Goal: Navigation & Orientation: Understand site structure

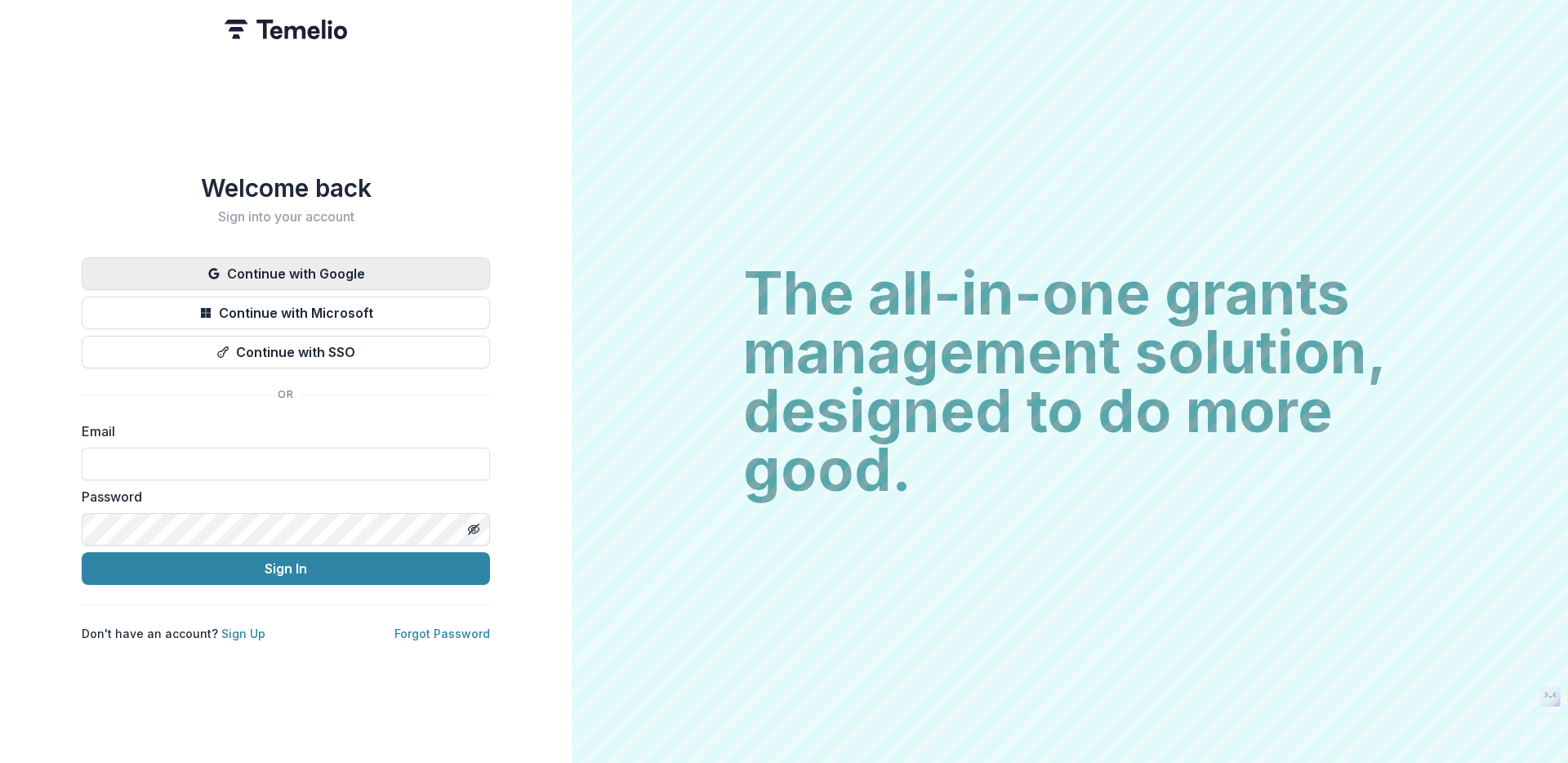
click at [310, 271] on button "Continue with Google" at bounding box center [286, 274] width 409 height 33
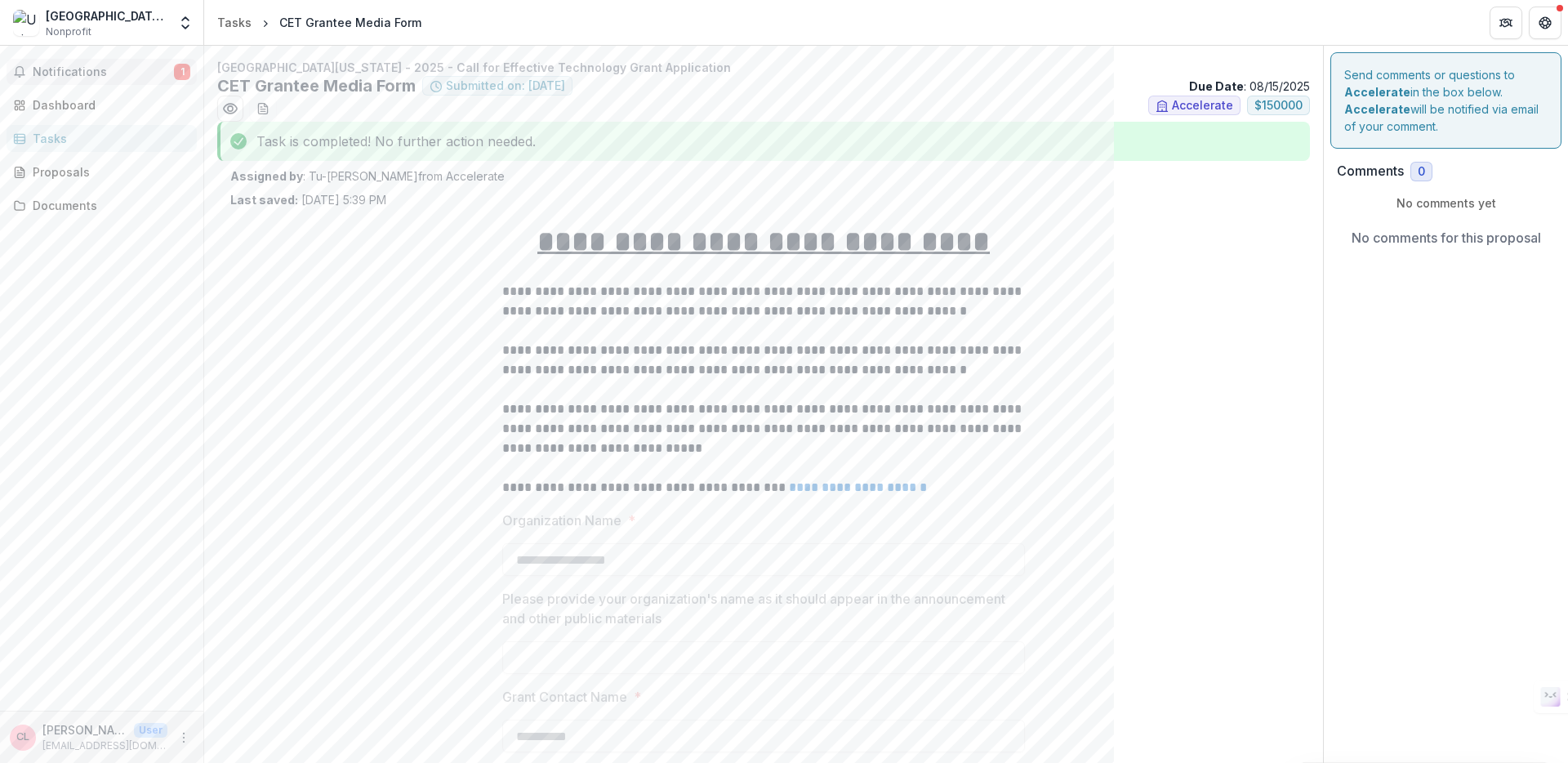
click at [124, 71] on span "Notifications" at bounding box center [103, 72] width 142 height 14
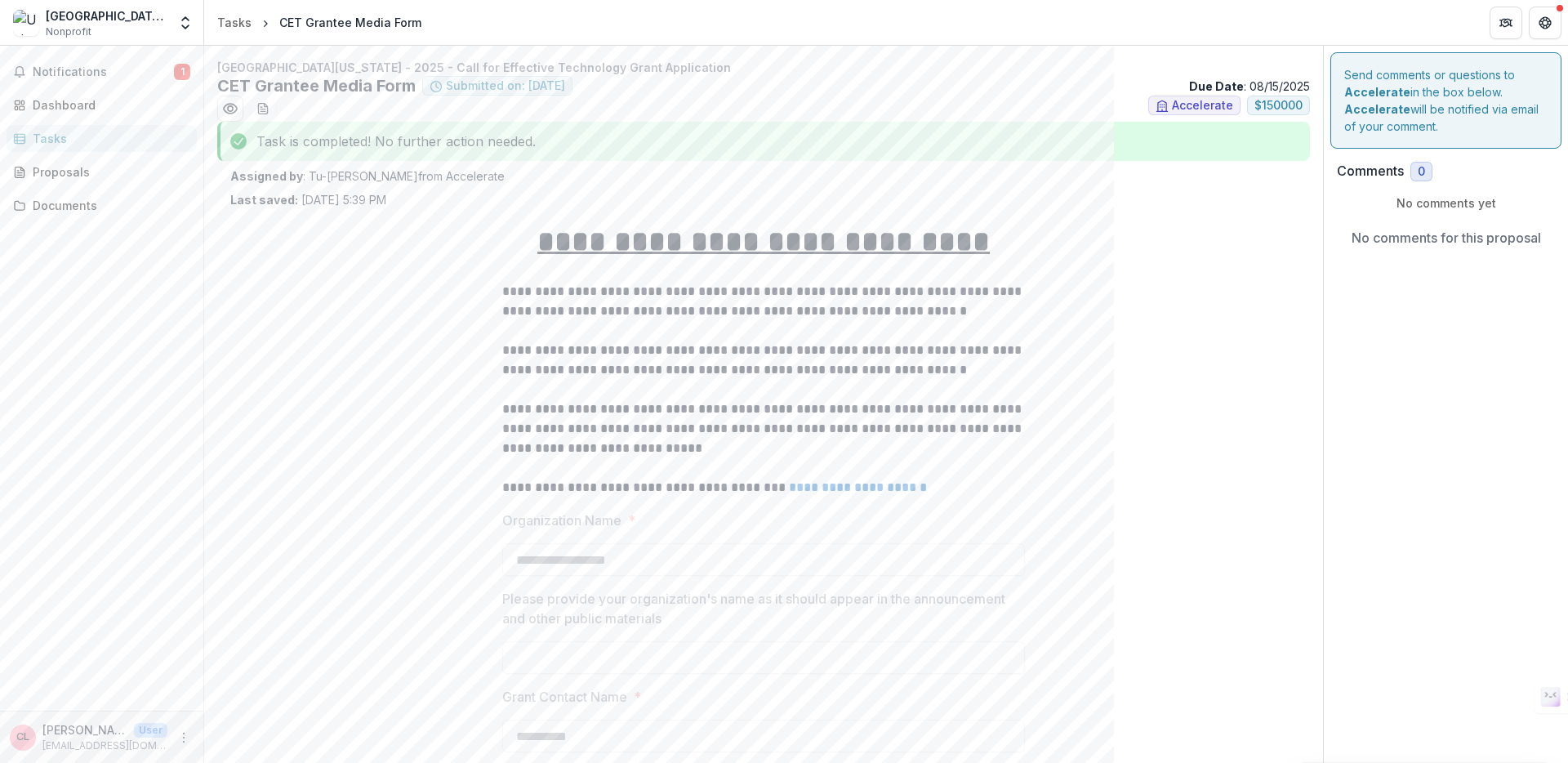
click at [99, 134] on div "Tasks" at bounding box center [108, 138] width 151 height 17
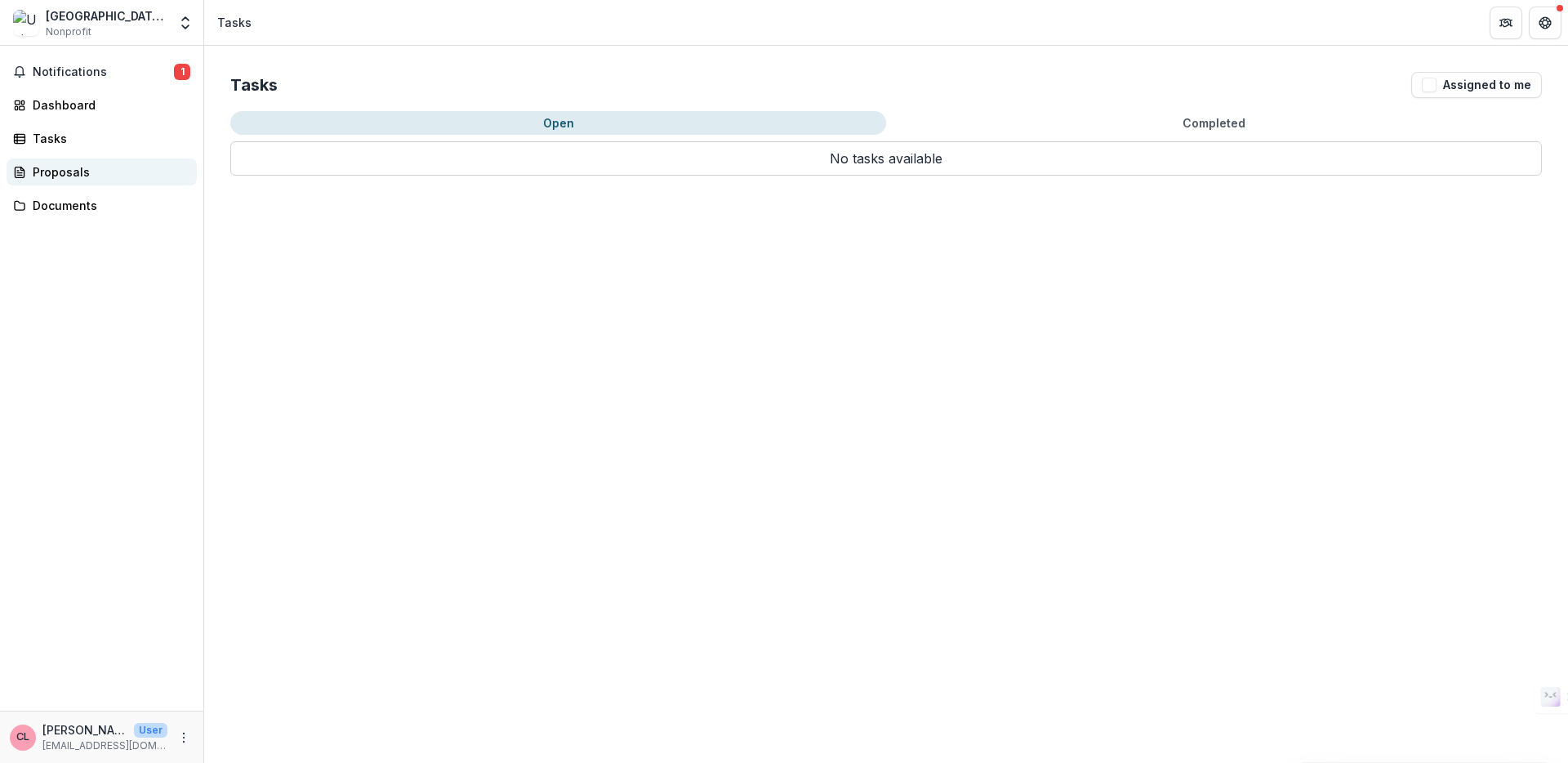
click at [69, 176] on div "Proposals" at bounding box center [108, 172] width 151 height 17
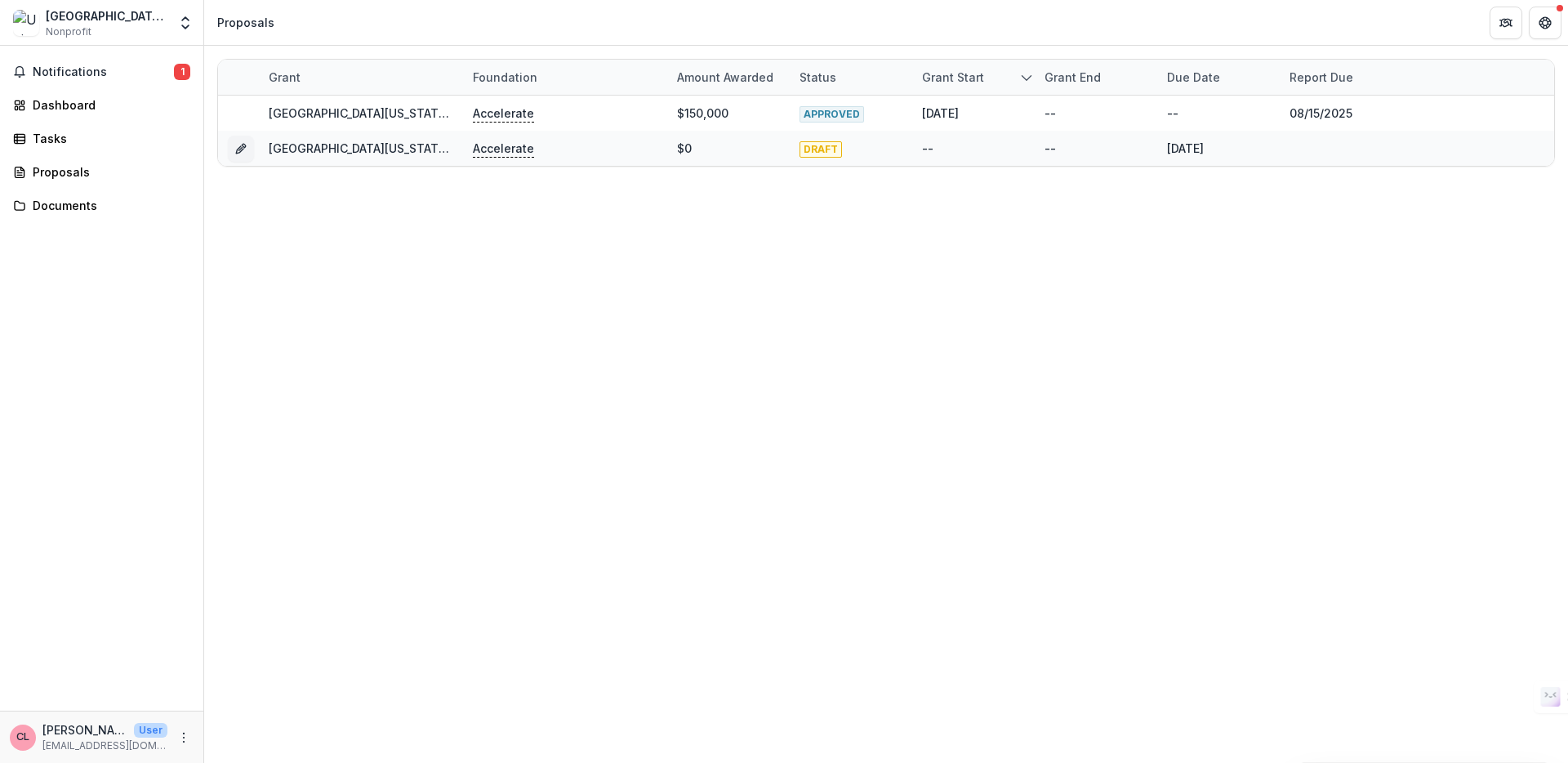
click at [80, 223] on div "Notifications 1 Dashboard Tasks Proposals Documents" at bounding box center [101, 378] width 203 height 665
click at [80, 210] on div "Documents" at bounding box center [108, 205] width 151 height 17
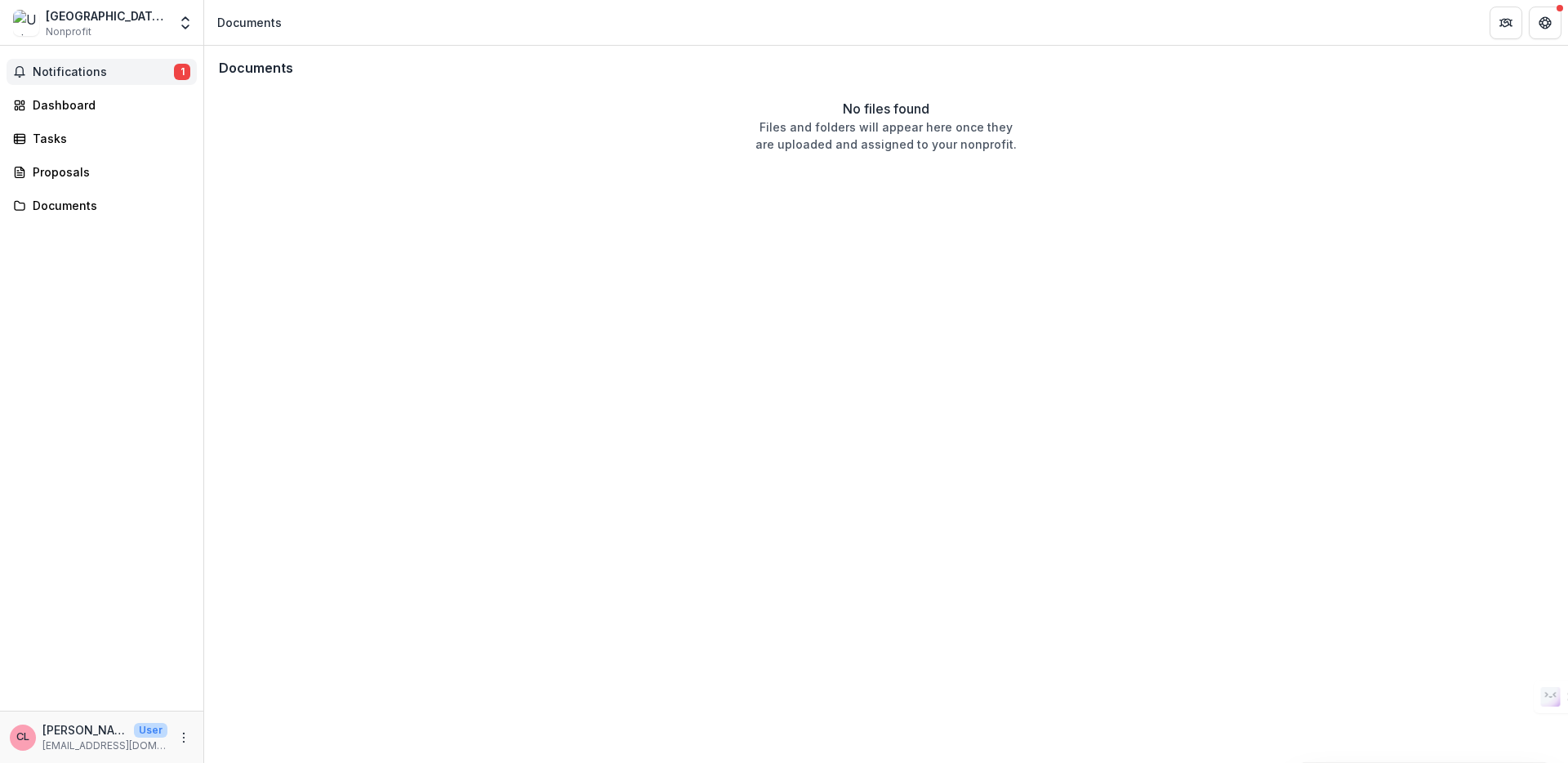
click at [97, 66] on span "Notifications" at bounding box center [103, 72] width 142 height 14
click at [82, 89] on div "Notifications 1 Unread 1 Archived TN Tu-[PERSON_NAME] changed [GEOGRAPHIC_DATA]…" at bounding box center [101, 378] width 203 height 665
click at [82, 105] on div "Dashboard" at bounding box center [108, 105] width 151 height 17
